Goal: Task Accomplishment & Management: Manage account settings

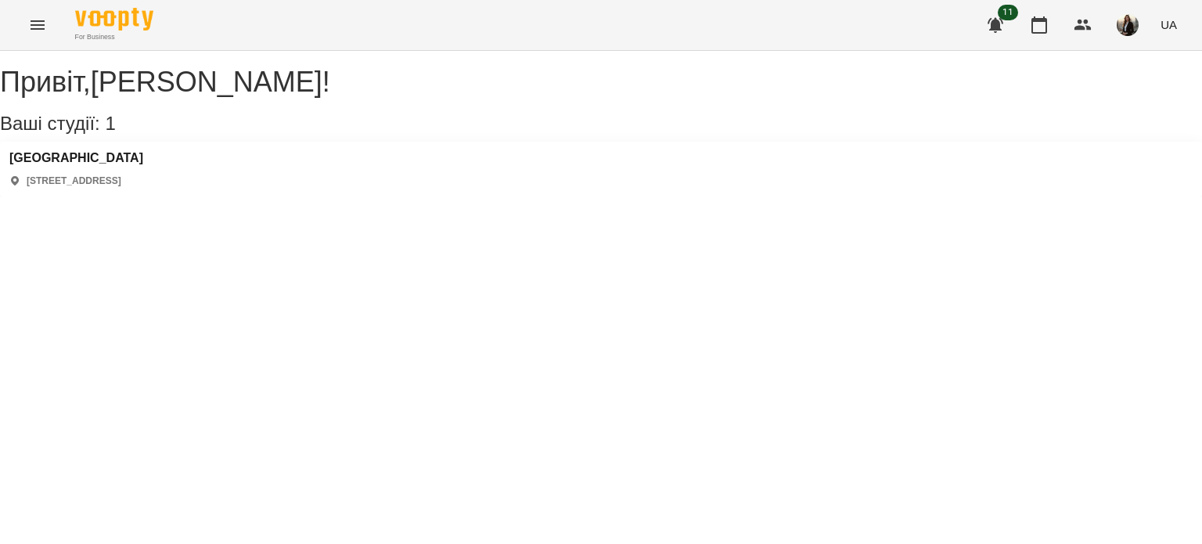
click at [97, 163] on div "Polonista center [STREET_ADDRESS]" at bounding box center [601, 170] width 1202 height 56
click at [106, 186] on div "Polonista center [STREET_ADDRESS]" at bounding box center [76, 169] width 134 height 37
click at [97, 165] on h3 "[GEOGRAPHIC_DATA]" at bounding box center [76, 158] width 134 height 14
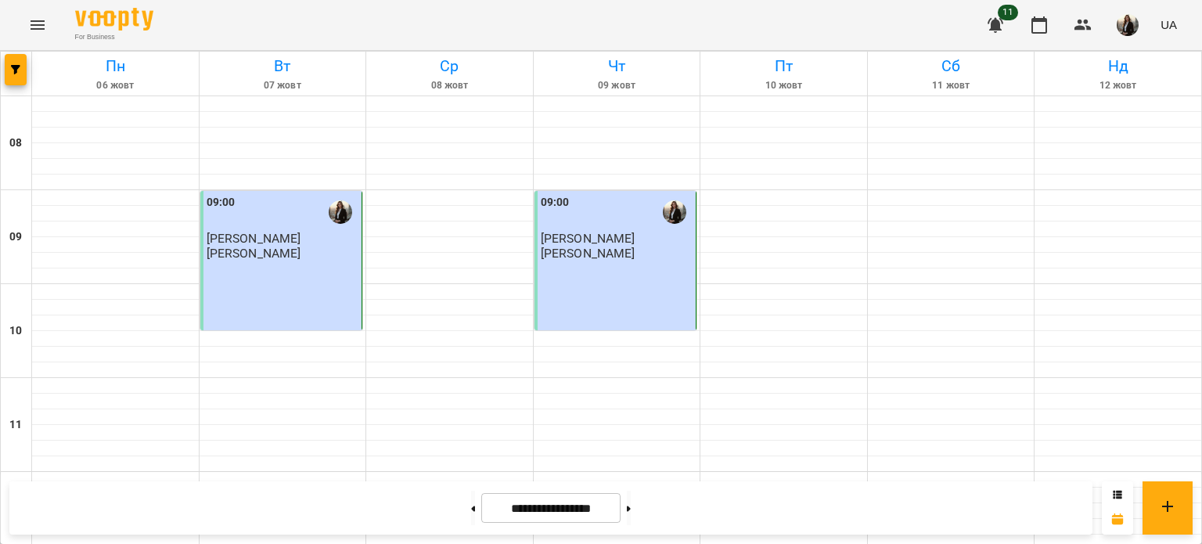
scroll to position [939, 0]
click at [631, 514] on button at bounding box center [629, 508] width 4 height 34
type input "**********"
